Goal: Information Seeking & Learning: Check status

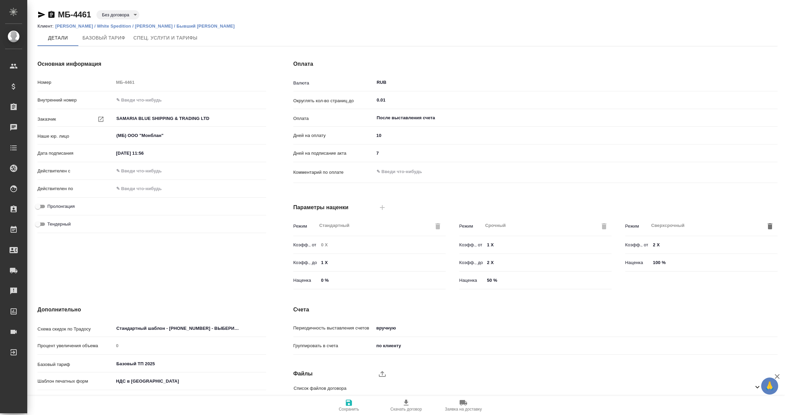
scroll to position [48, 0]
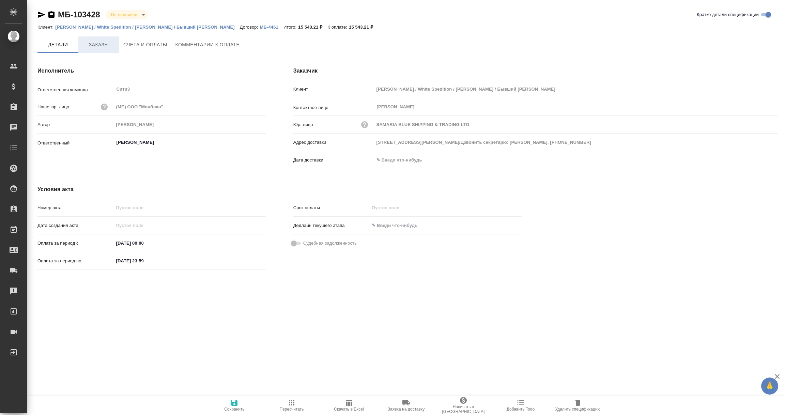
type input "19049, г. Москва, ул. Шаболовка, д.2, пом.2/Цзвонить секретарю: Евгения, +7 926…"
click at [100, 27] on p "[PERSON_NAME] / White Spedition / [PERSON_NAME] / Бывший [PERSON_NAME]" at bounding box center [147, 27] width 185 height 5
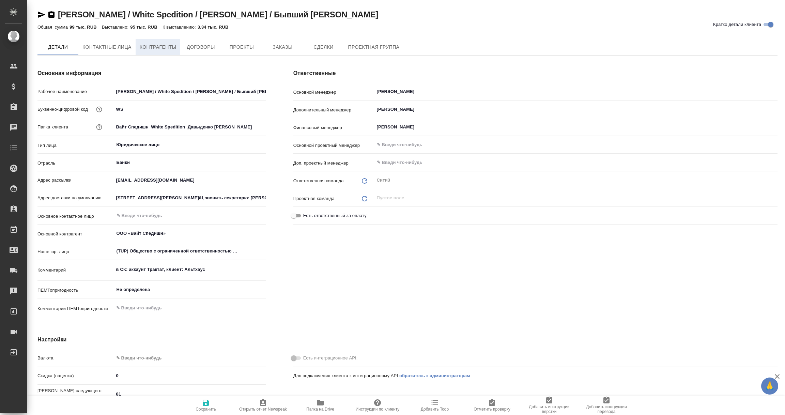
click at [151, 50] on span "Контрагенты" at bounding box center [158, 47] width 37 height 9
type textarea "x"
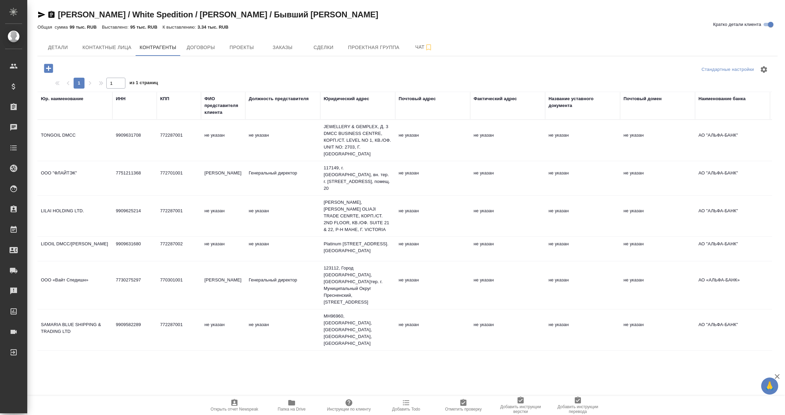
click at [77, 237] on td "LIDOIL DMCC/ЛИДОЙЛ ДМТСЦ" at bounding box center [74, 249] width 75 height 24
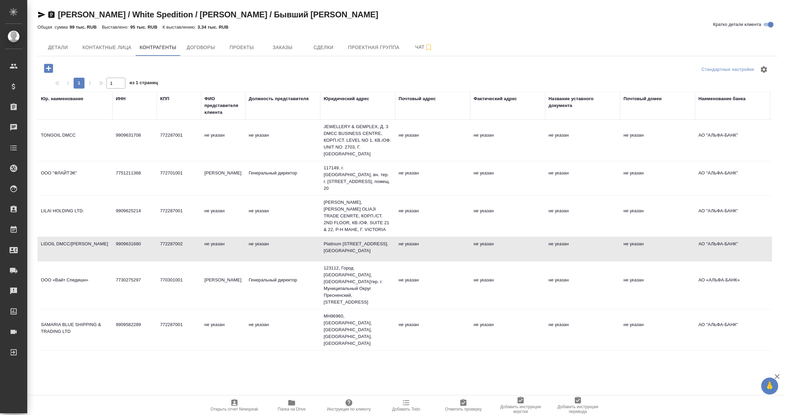
click at [77, 237] on td "LIDOIL DMCC/ЛИДОЙЛ ДМТСЦ" at bounding box center [74, 249] width 75 height 24
type textarea "LIDOIL DMCC/ЛИДОЙЛ ДМТСЦ"
type input "9909631680"
type input "772287002"
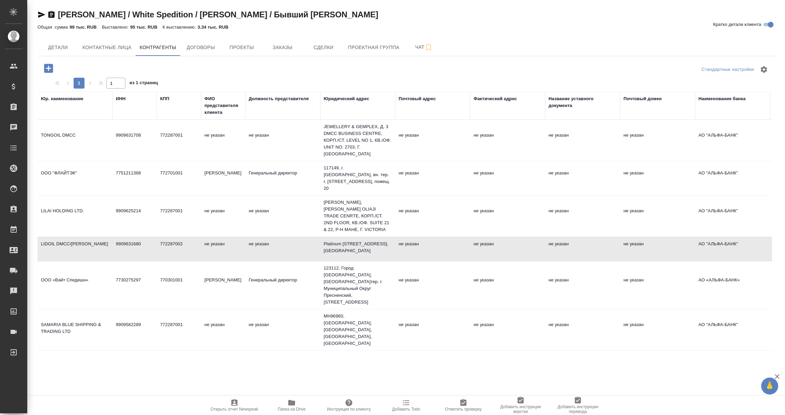
type textarea "Platinum Tower Plot, д. 2703, г. ДУБАЙ"
type input "АО "АЛЬФА-БАНК""
type input "40807810801100000193"
type input "044525593"
type input "30101810200000000593"
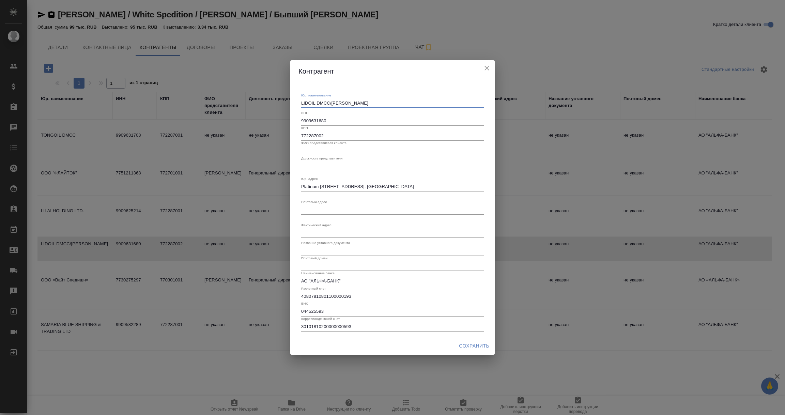
drag, startPoint x: 302, startPoint y: 104, endPoint x: 380, endPoint y: 104, distance: 78.7
click at [380, 104] on textarea "LIDOIL DMCC/ЛИДОЙЛ ДМТСЦ" at bounding box center [392, 102] width 183 height 5
click at [487, 62] on div "Контрагент" at bounding box center [392, 71] width 204 height 22
click at [487, 66] on icon "close" at bounding box center [487, 68] width 8 height 8
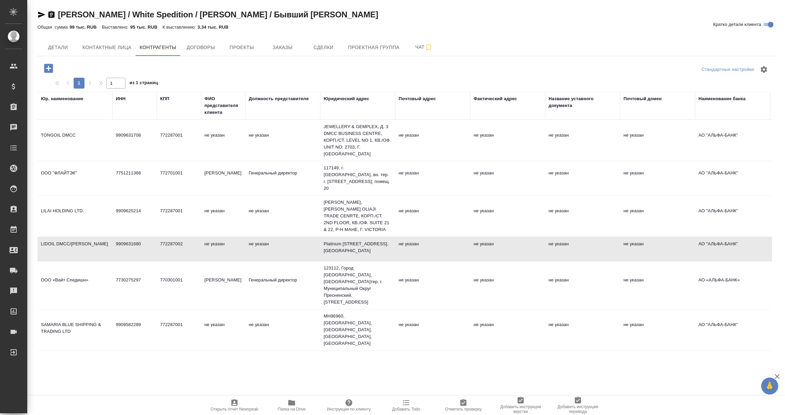
click at [95, 211] on td "LILAI HOLDING LTD." at bounding box center [74, 216] width 75 height 24
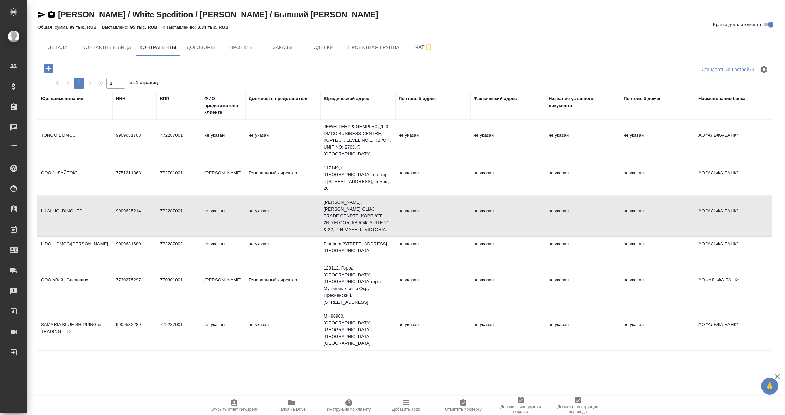
click at [95, 211] on td "LILAI HOLDING LTD." at bounding box center [74, 216] width 75 height 24
type textarea "LILAI HOLDING LTD."
type input "9909625214"
type input "772287001"
type textarea "FRANCIS RACHEL STREET, Д. OLIAJI TRADE CENRTE, КОРП./СТ. 2ND FLOOR, КВ./ОФ. SUI…"
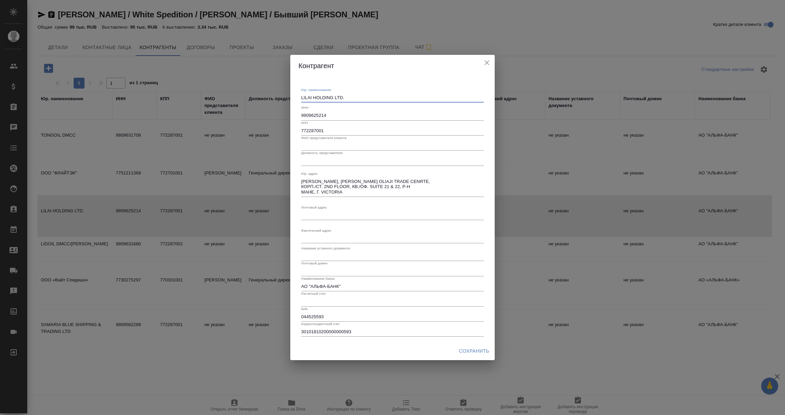
drag, startPoint x: 349, startPoint y: 99, endPoint x: 269, endPoint y: 99, distance: 79.7
click at [269, 99] on div "Контрагент Юр. наименование LILAI HOLDING LTD. x ИНН 9909625214 КПП 772287001 Ф…" at bounding box center [392, 207] width 785 height 415
click at [484, 61] on icon "close" at bounding box center [487, 63] width 8 height 8
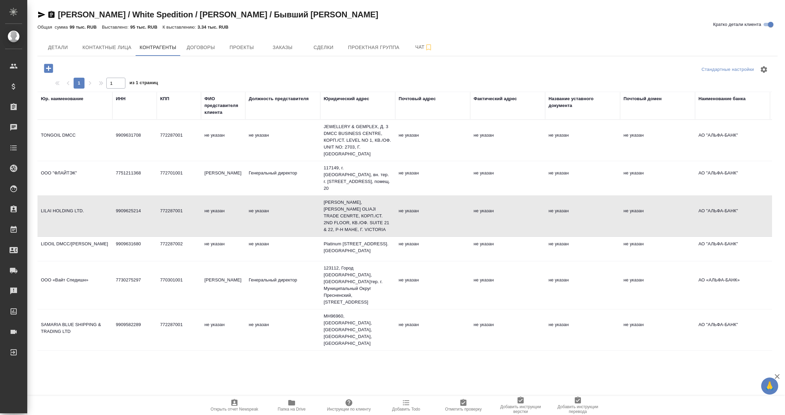
click at [71, 318] on td "SAMARIA BLUE SHIPPING & TRADING LTD" at bounding box center [74, 330] width 75 height 24
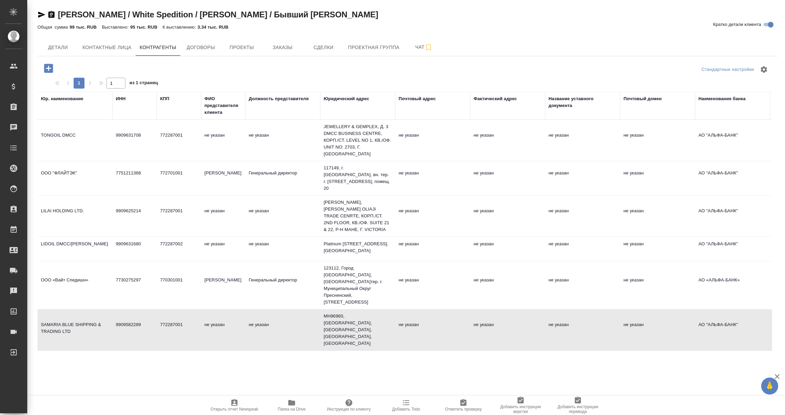
click at [71, 318] on td "SAMARIA BLUE SHIPPING & TRADING LTD" at bounding box center [74, 330] width 75 height 24
type textarea "SAMARIA BLUE SHIPPING & TRADING LTD"
type input "9909582289"
type textarea "MH96960, МАРШАЛЛОВЫ ОСТРОВА, Ajeltake Island, Majuro, Ajeltake Road"
type input "40807810601100000115"
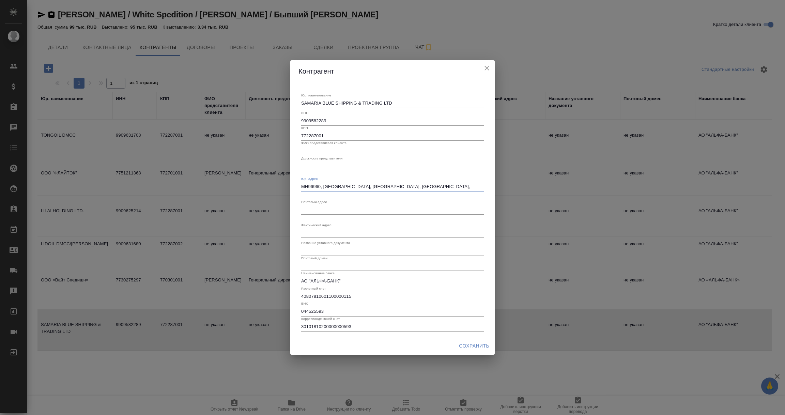
drag, startPoint x: 461, startPoint y: 184, endPoint x: 281, endPoint y: 190, distance: 180.2
click at [281, 190] on div "Контрагент Юр. наименование SAMARIA BLUE SHIPPING & TRADING LTD x ИНН 990958228…" at bounding box center [392, 207] width 785 height 415
click at [363, 224] on div "Фактический адрес x" at bounding box center [392, 230] width 183 height 15
drag, startPoint x: 329, startPoint y: 135, endPoint x: 284, endPoint y: 136, distance: 45.0
click at [284, 136] on div "Контрагент Юр. наименование SAMARIA BLUE SHIPPING & TRADING LTD x ИНН 990958228…" at bounding box center [392, 207] width 785 height 415
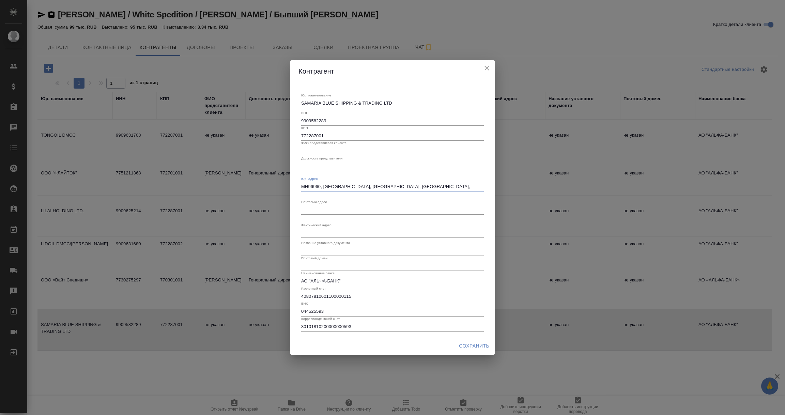
drag, startPoint x: 302, startPoint y: 187, endPoint x: 462, endPoint y: 187, distance: 160.7
click at [462, 187] on textarea "MH96960, МАРШАЛЛОВЫ ОСТРОВА, Ajeltake Island, Majuro, Ajeltake Road" at bounding box center [392, 186] width 183 height 5
drag, startPoint x: 325, startPoint y: 136, endPoint x: 290, endPoint y: 136, distance: 34.1
click at [290, 136] on div "Юр. наименование SAMARIA BLUE SHIPPING & TRADING LTD x ИНН 9909582289 КПП 77228…" at bounding box center [392, 209] width 204 height 255
drag, startPoint x: 392, startPoint y: 104, endPoint x: 269, endPoint y: 104, distance: 122.6
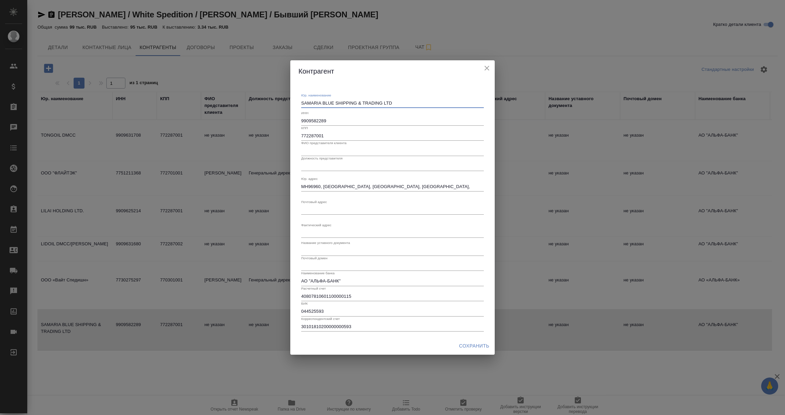
click at [269, 104] on div "Контрагент Юр. наименование SAMARIA BLUE SHIPPING & TRADING LTD x ИНН 990958228…" at bounding box center [392, 207] width 785 height 415
drag, startPoint x: 462, startPoint y: 185, endPoint x: 255, endPoint y: 185, distance: 207.4
click at [255, 185] on div "Контрагент Юр. наименование SAMARIA BLUE SHIPPING & TRADING LTD x ИНН 990958228…" at bounding box center [392, 207] width 785 height 415
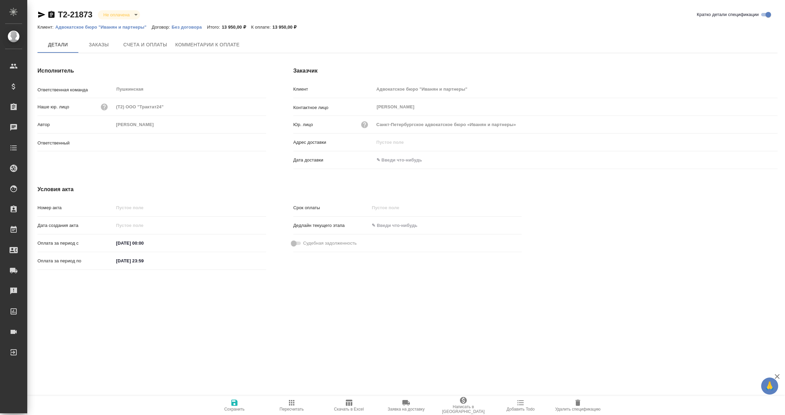
type input "[PERSON_NAME]"
click at [348, 404] on icon "button" at bounding box center [349, 402] width 8 height 8
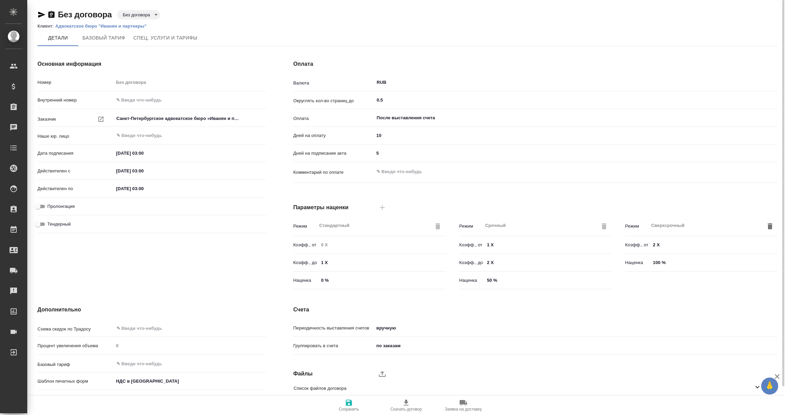
click at [82, 27] on p "Адвокатское бюро "Иванян и партнеры"" at bounding box center [103, 25] width 96 height 5
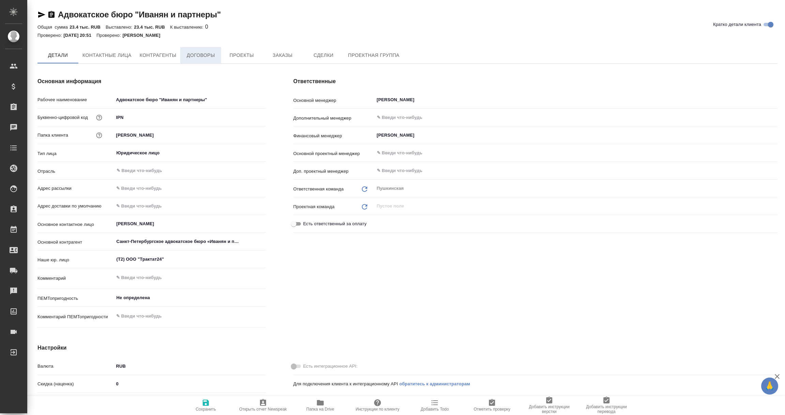
type textarea "x"
click at [209, 60] on button "Договоры" at bounding box center [200, 55] width 41 height 16
type textarea "x"
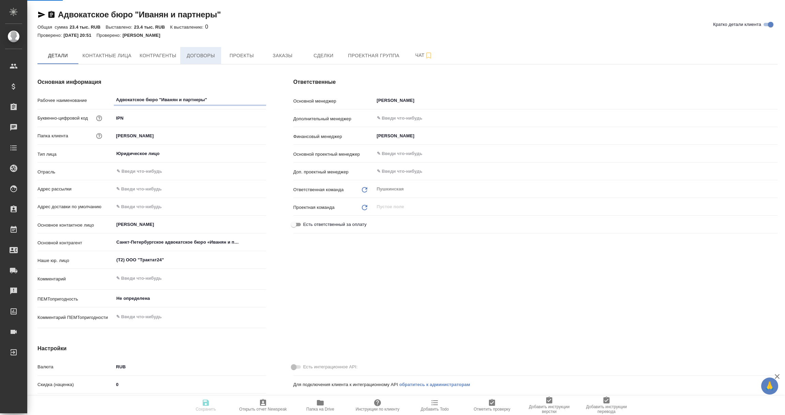
type textarea "x"
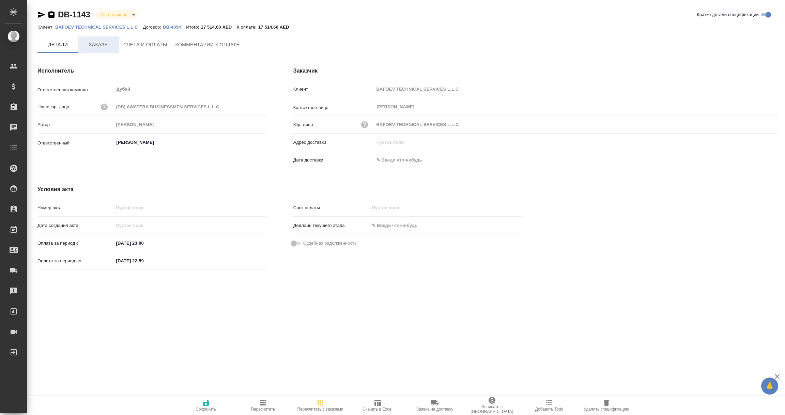
click at [97, 42] on span "Заказы" at bounding box center [98, 45] width 33 height 9
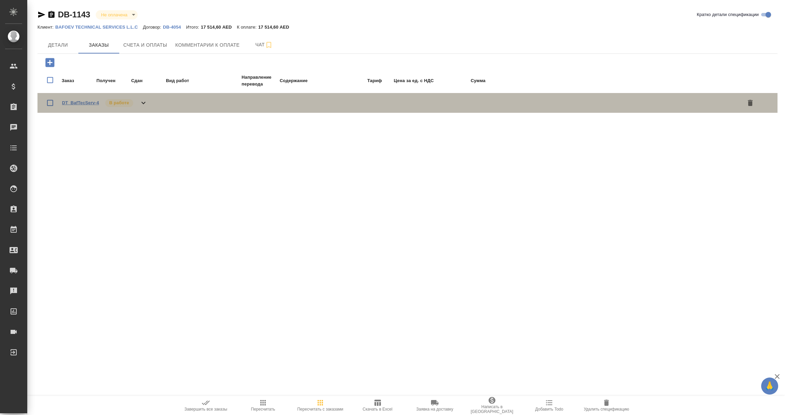
click at [80, 101] on link "DT_BafTecServ-4" at bounding box center [80, 102] width 37 height 5
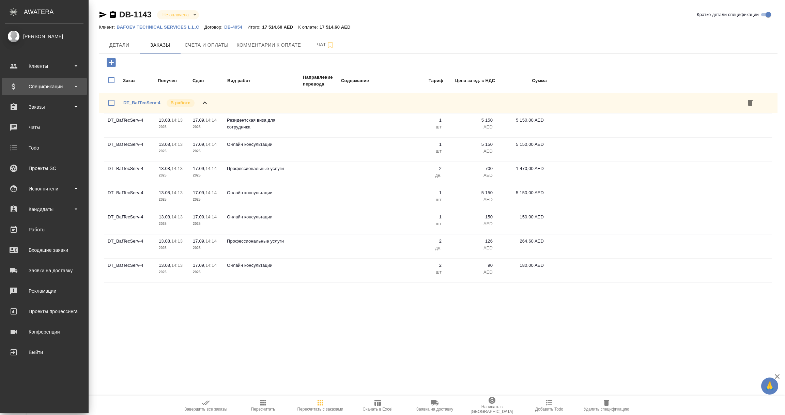
click at [40, 90] on div "Спецификации" at bounding box center [44, 86] width 78 height 10
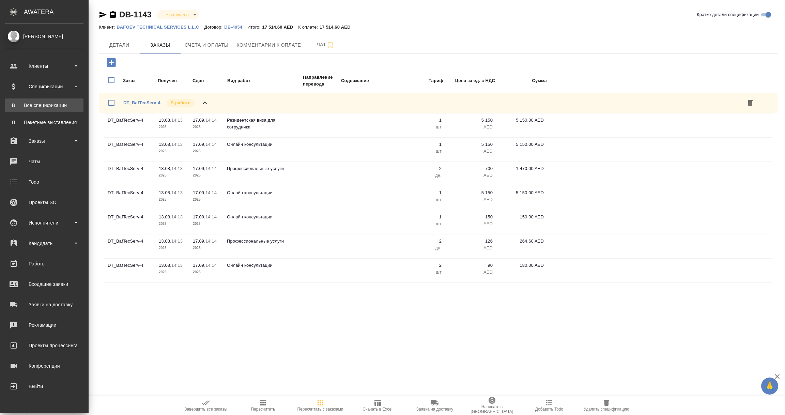
click at [36, 104] on div "Все спецификации" at bounding box center [45, 105] width 72 height 7
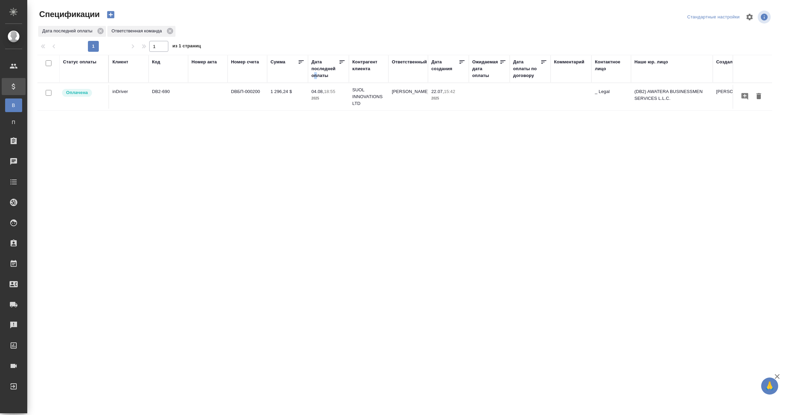
click at [315, 73] on div "Дата последней оплаты" at bounding box center [324, 69] width 27 height 20
select select "7"
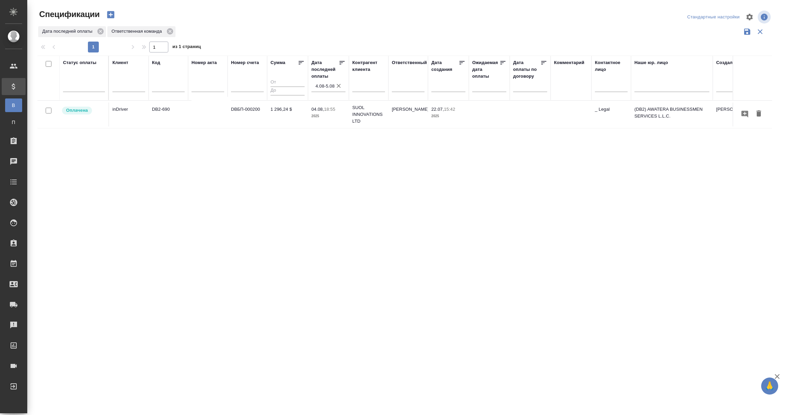
click at [322, 83] on input "4.08-5.08" at bounding box center [330, 86] width 30 height 10
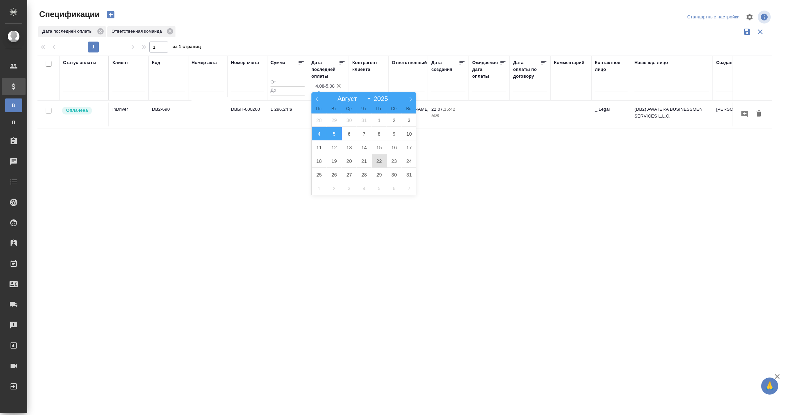
click at [377, 162] on span "22" at bounding box center [379, 160] width 15 height 13
drag, startPoint x: 319, startPoint y: 176, endPoint x: 316, endPoint y: 179, distance: 3.9
click at [318, 176] on span "25" at bounding box center [319, 174] width 15 height 13
type div "2025-08-21T21:00:00.000Z — 2025-08-24T21:00:00.000Z"
type input "22.08-25.08"
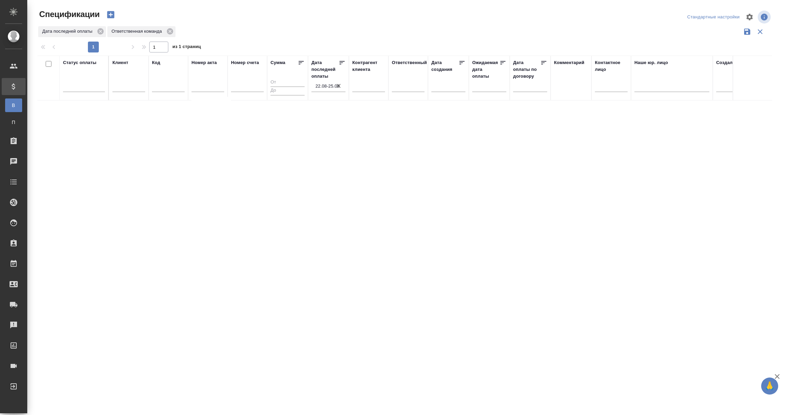
click at [323, 85] on input "22.08-25.08" at bounding box center [330, 86] width 30 height 10
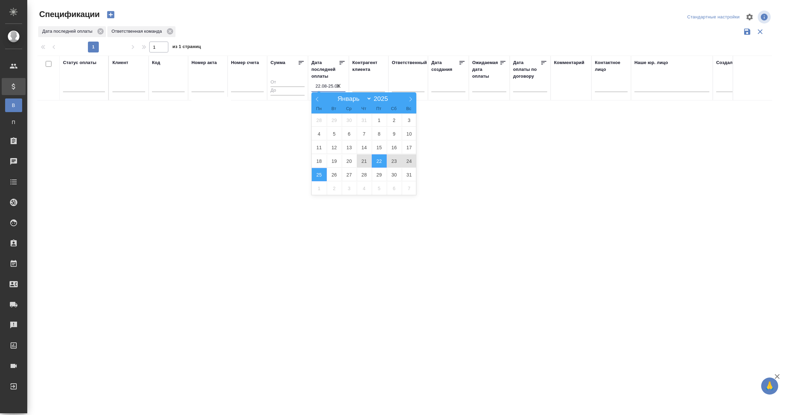
click at [360, 160] on span "21" at bounding box center [364, 160] width 15 height 13
click at [390, 160] on span "23" at bounding box center [393, 160] width 15 height 13
type div "2025-08-20T21:00:00.000Z — 2025-08-22T21:00:00.000Z"
type input "21.08-23.08"
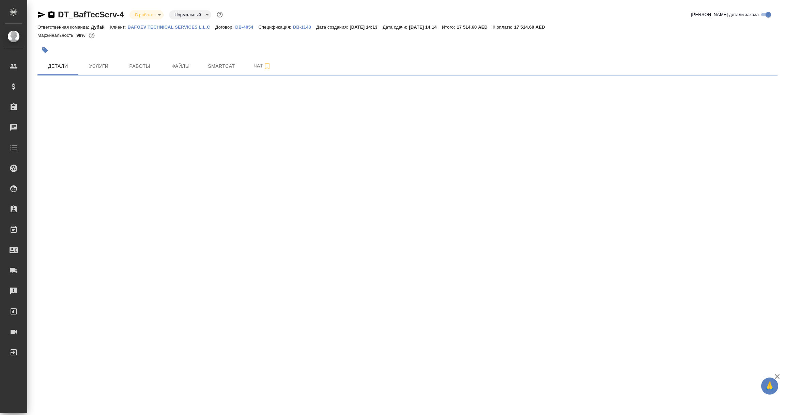
select select "RU"
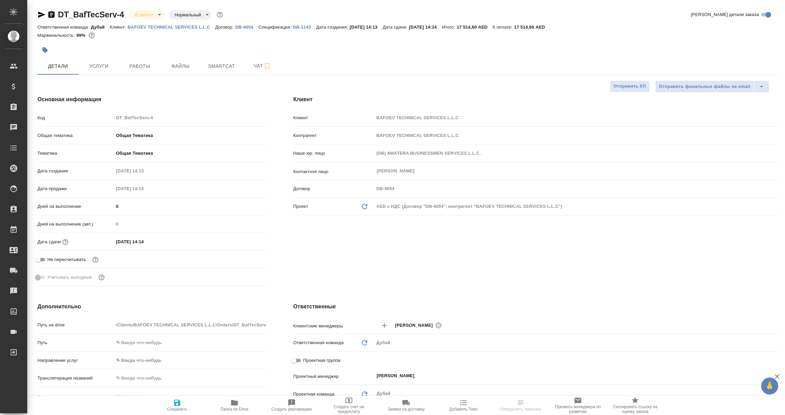
type textarea "x"
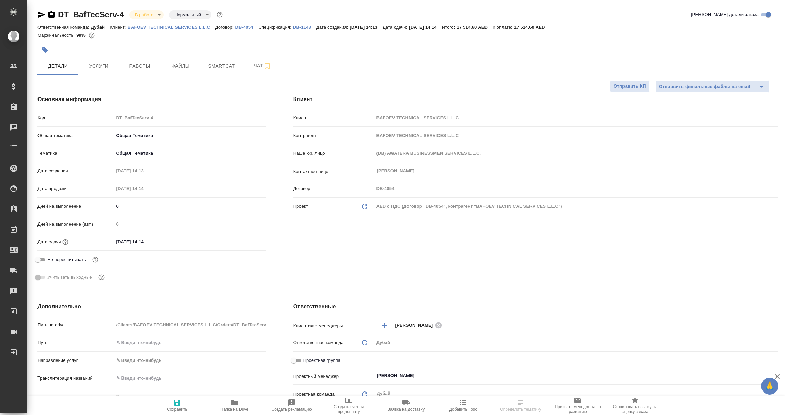
type textarea "x"
click at [101, 66] on span "Услуги" at bounding box center [98, 66] width 33 height 9
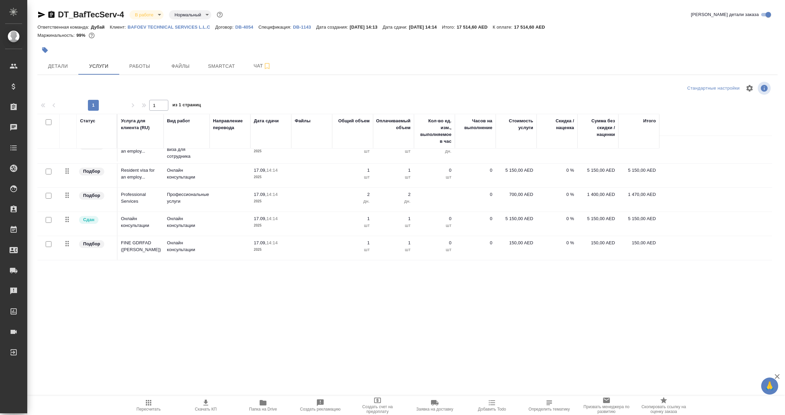
scroll to position [11, 0]
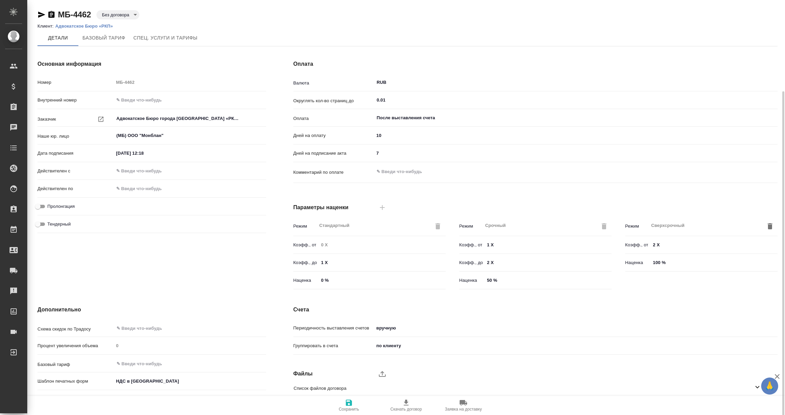
scroll to position [48, 0]
